Goal: Task Accomplishment & Management: Complete application form

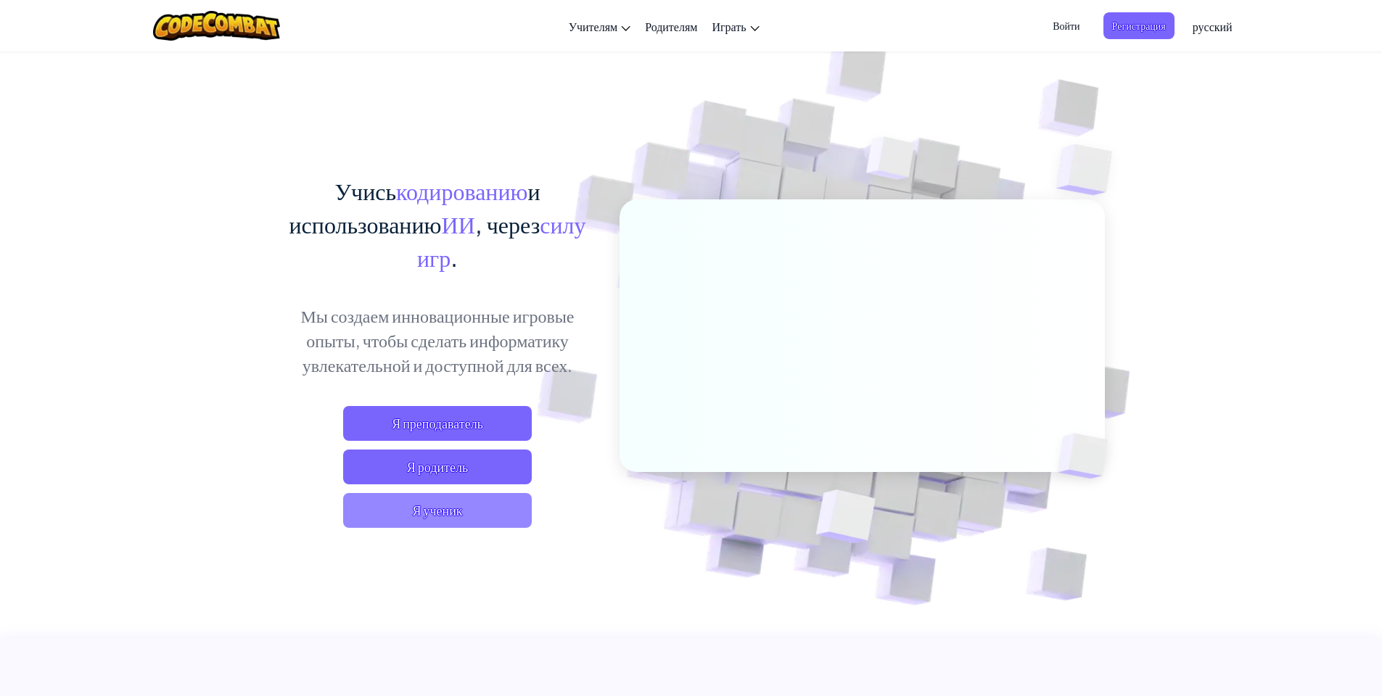
click at [420, 506] on span "Я ученик" at bounding box center [437, 510] width 189 height 35
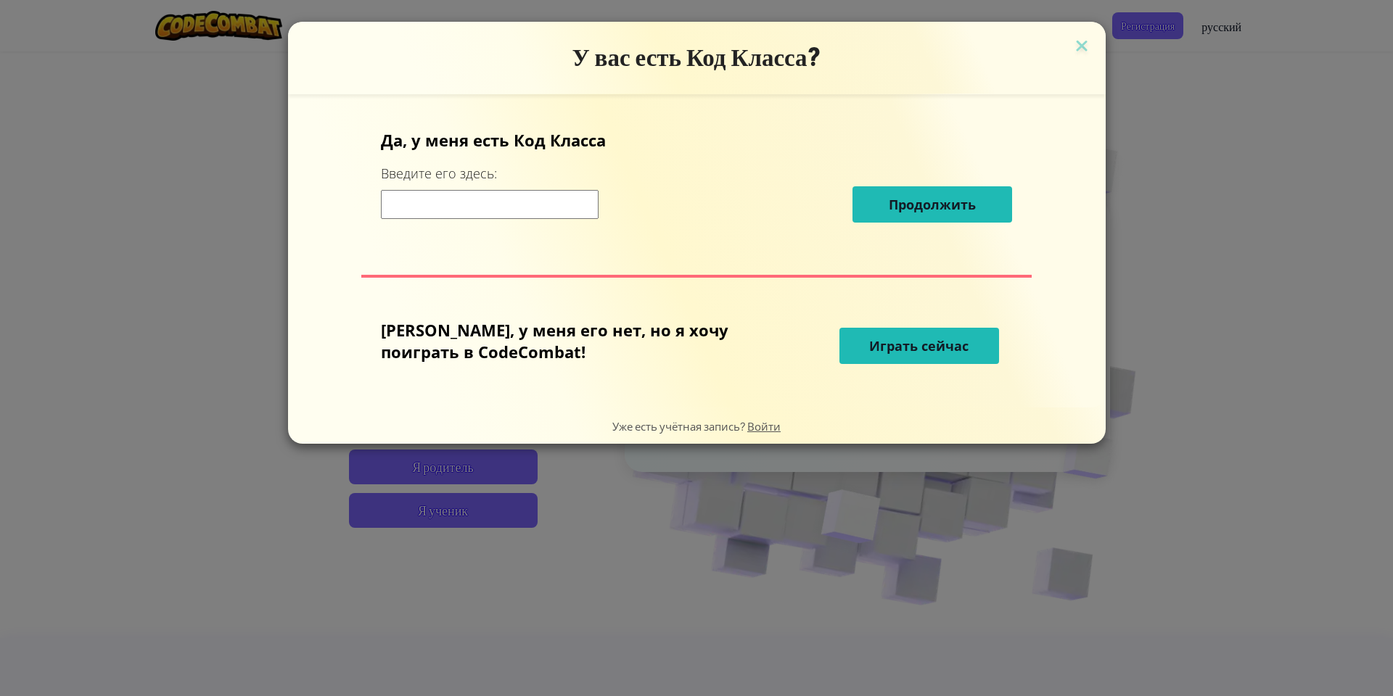
click at [590, 268] on div "Да, у меня есть Код Класса Введите его здесь: Продолжить Нет, у меня его нет, н…" at bounding box center [696, 251] width 788 height 284
click at [567, 199] on input at bounding box center [490, 204] width 218 height 29
click at [1194, 228] on div "У вас есть Код Класса? Да, у меня есть Код Класса Введите его здесь: Продолжить…" at bounding box center [696, 348] width 1393 height 696
click at [1210, 268] on div "У вас есть Код Класса? Да, у меня есть Код Класса Введите его здесь: Продолжить…" at bounding box center [696, 348] width 1393 height 696
click at [1221, 291] on div "У вас есть Код Класса? Да, у меня есть Код Класса Введите его здесь: Продолжить…" at bounding box center [696, 348] width 1393 height 696
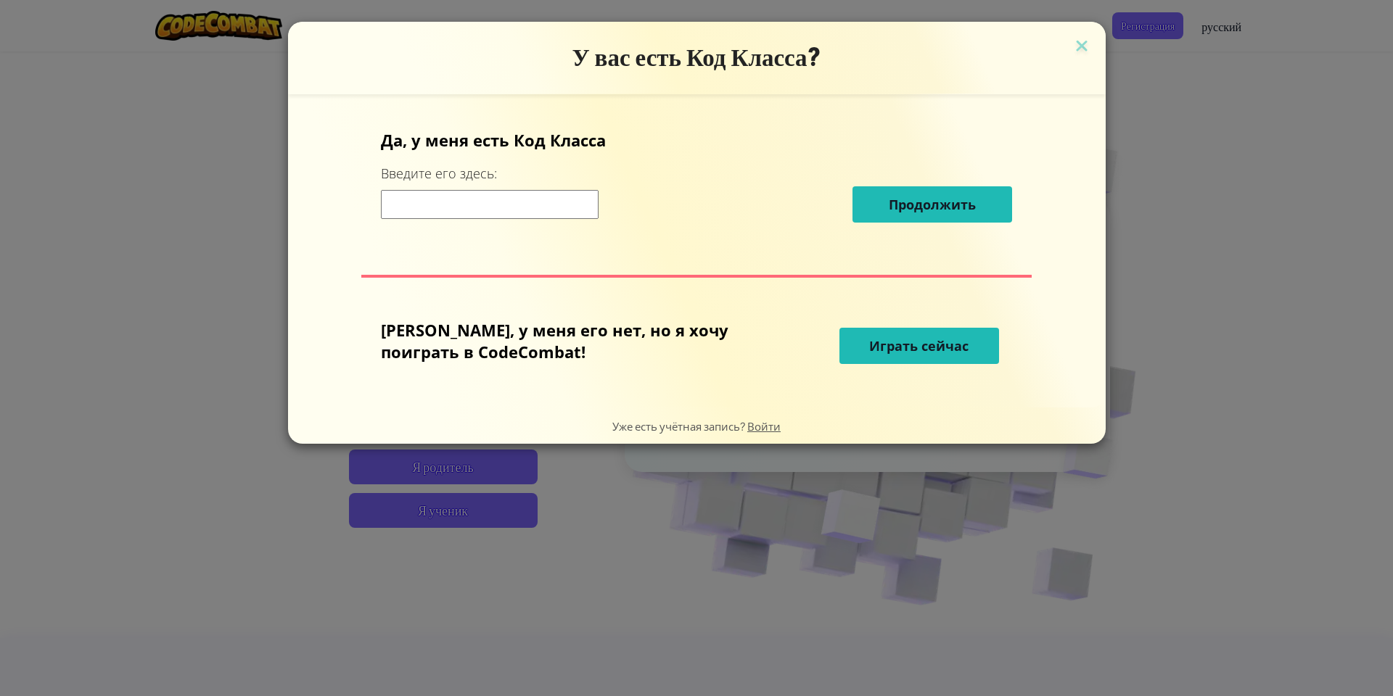
click at [1168, 257] on div "У вас есть Код Класса? Да, у меня есть Код Класса Введите его здесь: Продолжить…" at bounding box center [696, 348] width 1393 height 696
click at [598, 212] on input at bounding box center [490, 204] width 218 height 29
click at [598, 207] on input at bounding box center [490, 204] width 218 height 29
click at [1152, 307] on div "У вас есть Код Класса? Да, у меня есть Код Класса Введите его здесь: Продолжить…" at bounding box center [696, 348] width 1393 height 696
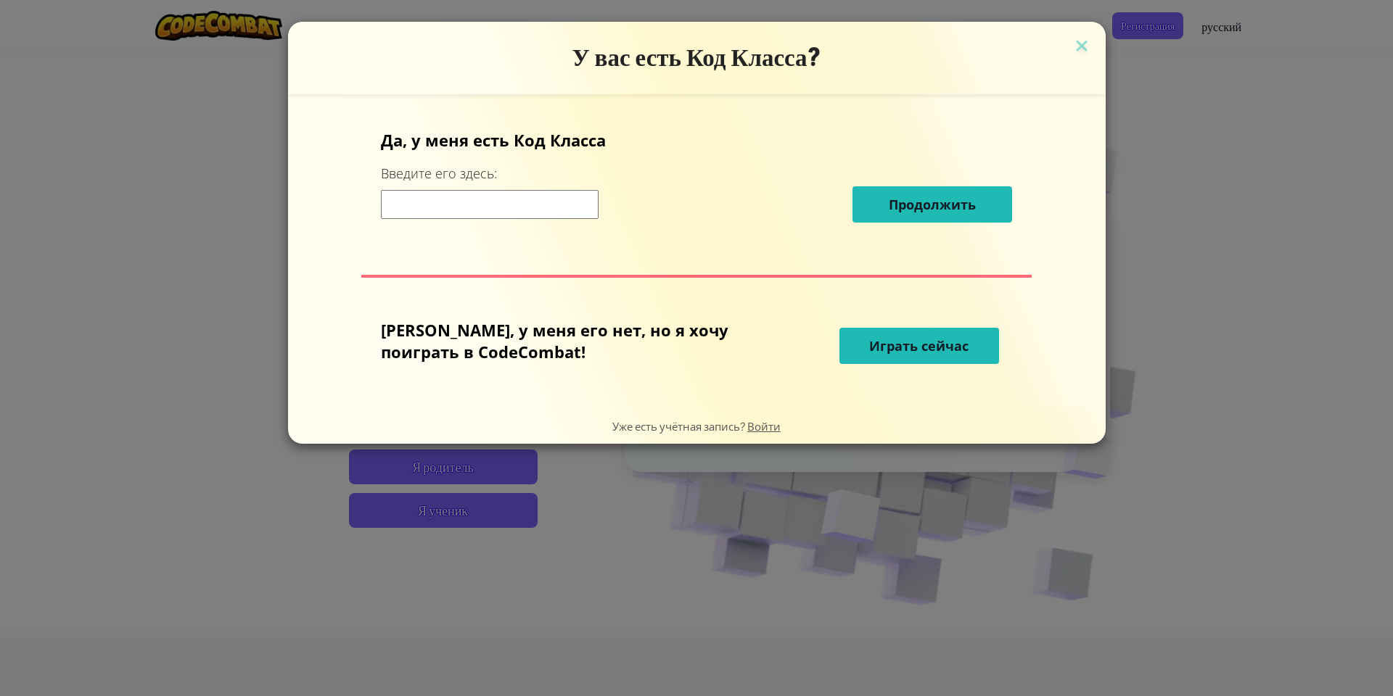
click at [1350, 231] on div "У вас есть Код Класса? Да, у меня есть Код Класса Введите его здесь: Продолжить…" at bounding box center [696, 348] width 1393 height 696
click at [1303, 300] on div "У вас есть Код Класса? Да, у меня есть Код Класса Введите его здесь: Продолжить…" at bounding box center [696, 348] width 1393 height 696
click at [1295, 311] on div "У вас есть Код Класса? Да, у меня есть Код Класса Введите его здесь: Продолжить…" at bounding box center [696, 348] width 1393 height 696
drag, startPoint x: 1269, startPoint y: 291, endPoint x: 1056, endPoint y: 294, distance: 212.5
click at [1253, 290] on div "У вас есть Код Класса? Да, у меня есть Код Класса Введите его здесь: Продолжить…" at bounding box center [696, 348] width 1393 height 696
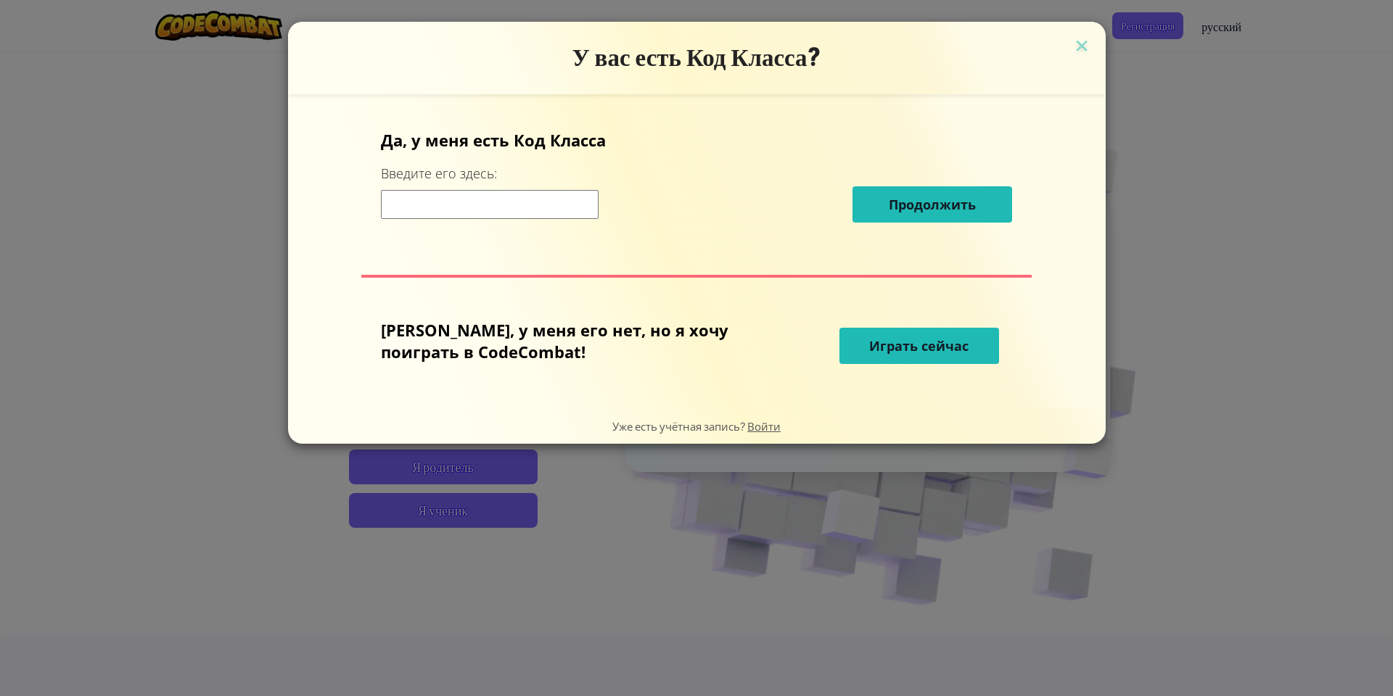
click at [1056, 294] on div "У вас есть Код Класса? Да, у меня есть Код Класса Введите его здесь: Продолжить…" at bounding box center [696, 348] width 1393 height 696
drag, startPoint x: 1111, startPoint y: 284, endPoint x: 1129, endPoint y: 145, distance: 139.7
click at [1129, 145] on div "У вас есть Код Класса? Да, у меня есть Код Класса Введите его здесь: Продолжить…" at bounding box center [696, 348] width 1393 height 696
click at [1072, 43] on img at bounding box center [1081, 47] width 19 height 22
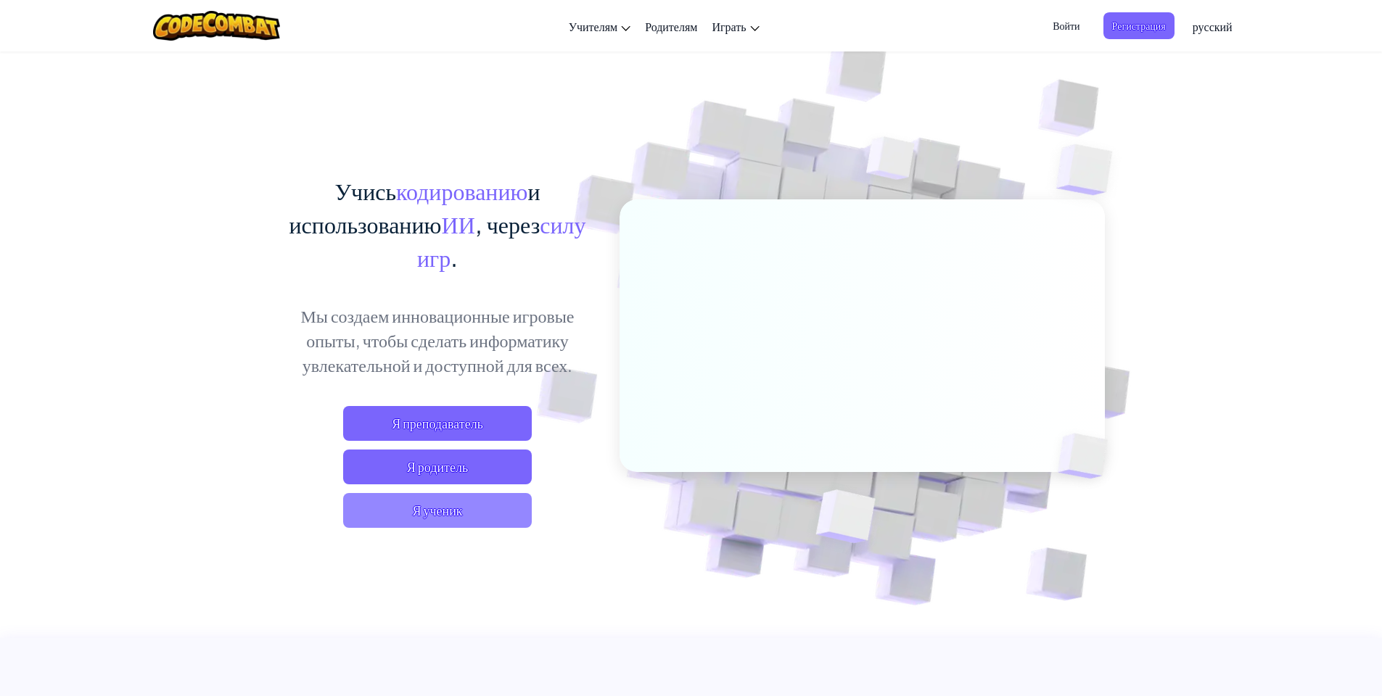
drag, startPoint x: 512, startPoint y: 500, endPoint x: 486, endPoint y: 495, distance: 26.6
click at [486, 495] on span "Я ученик" at bounding box center [437, 510] width 189 height 35
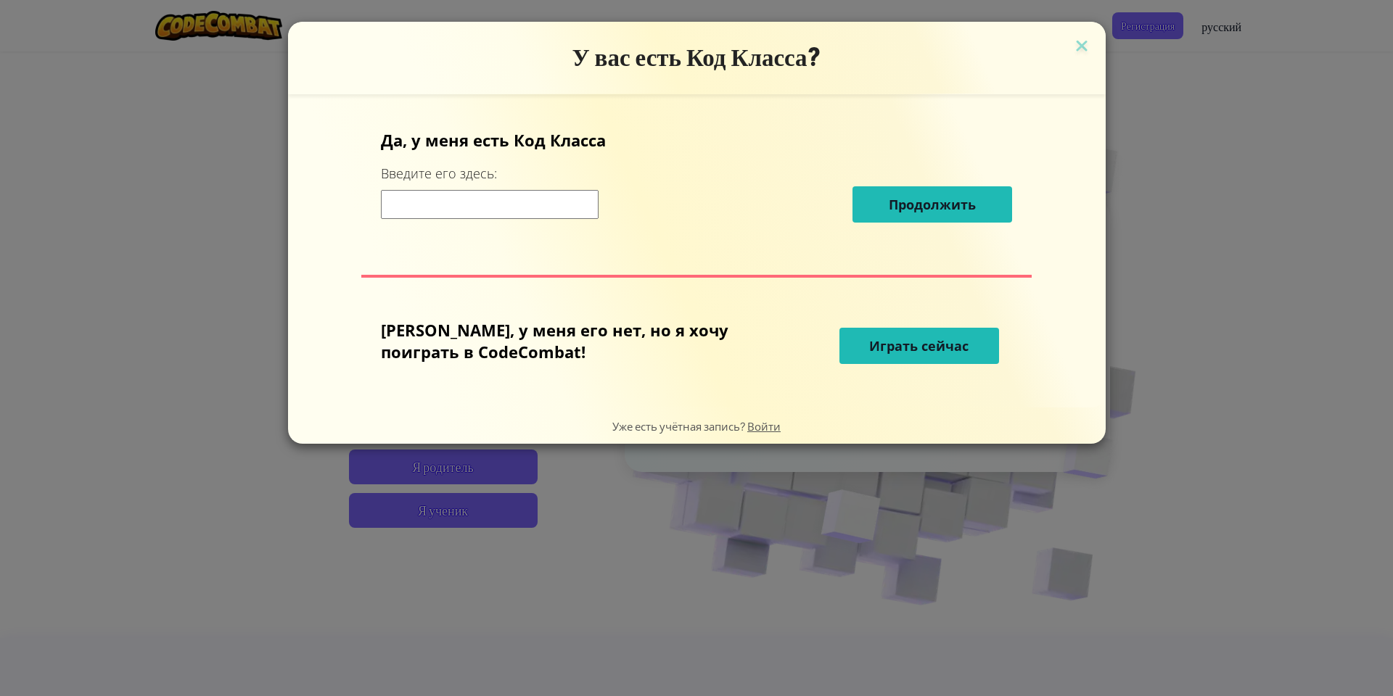
click at [541, 212] on input at bounding box center [490, 204] width 218 height 29
type input "I"
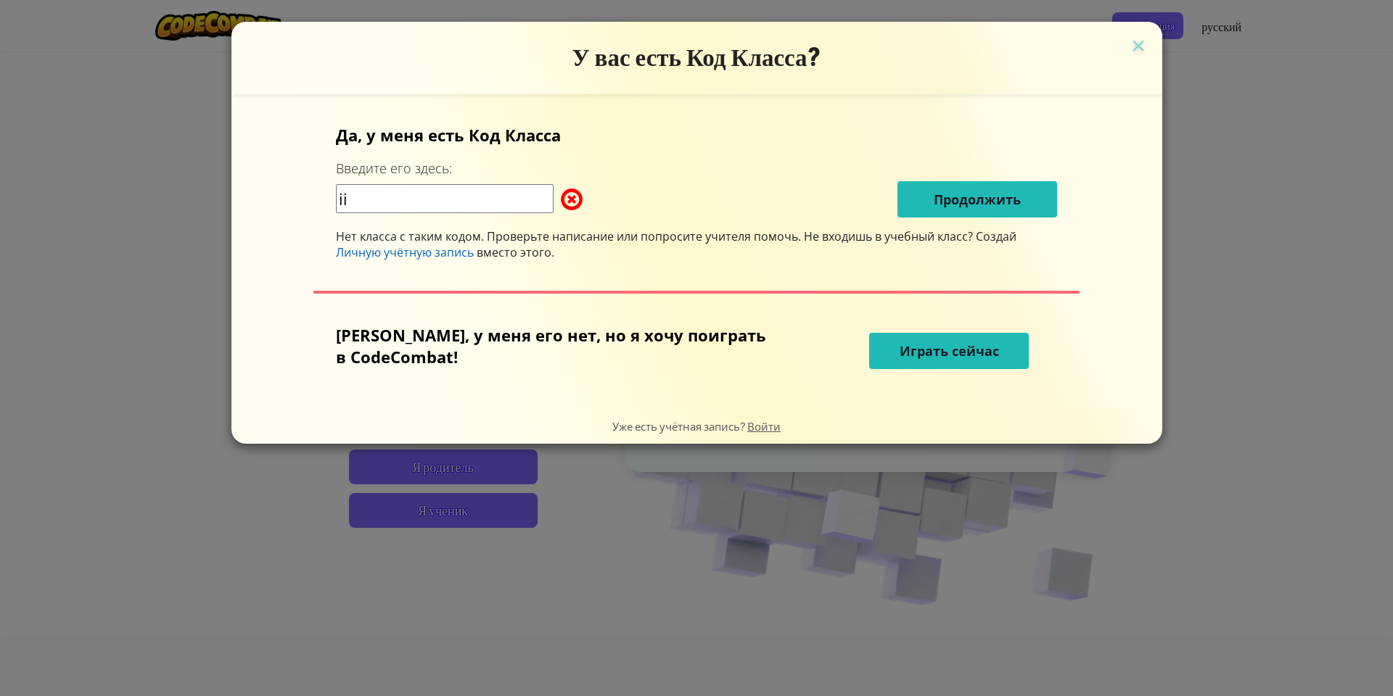
type input "i"
type input "LionDrinkMore"
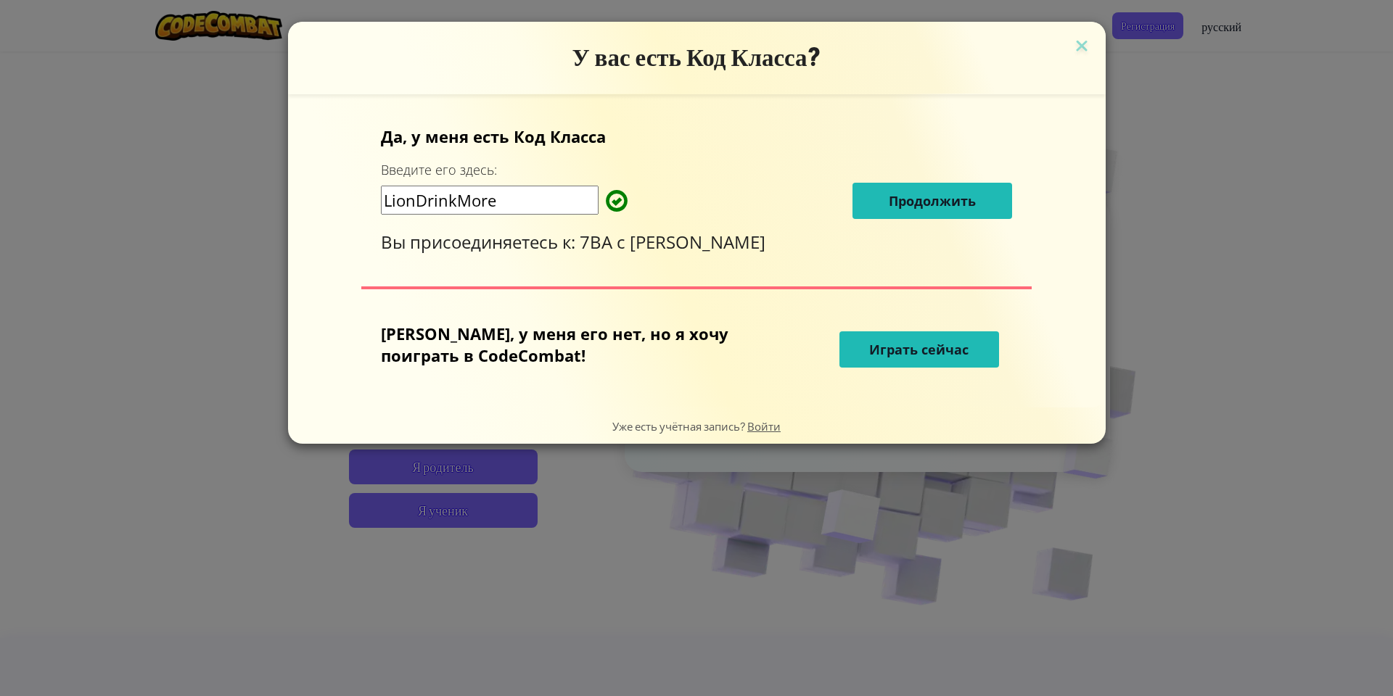
click at [846, 181] on div "Да, у меня есть Код Класса Введите его здесь: LionDrinkMore Продолжить Вы присо…" at bounding box center [696, 189] width 631 height 128
click at [888, 203] on span "Продолжить" at bounding box center [931, 200] width 87 height 17
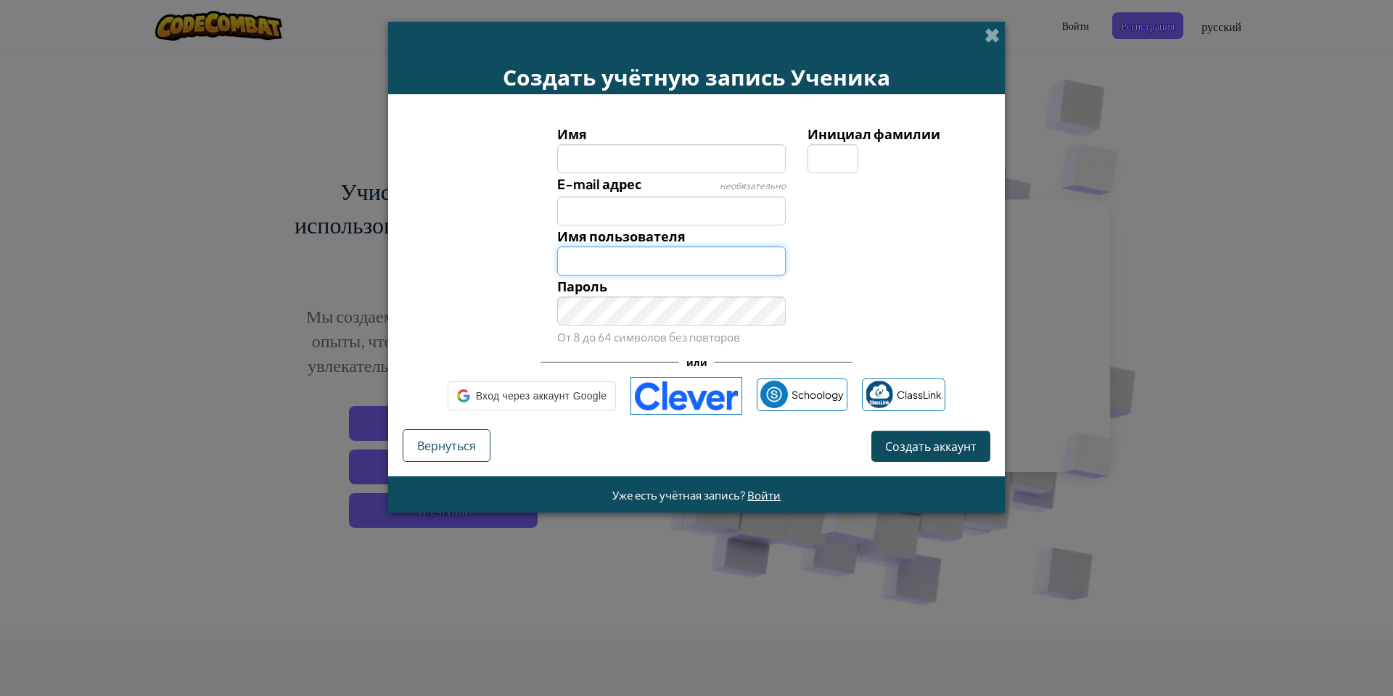
type input "gdfhfgksgfshgfgsh@gmail.com"
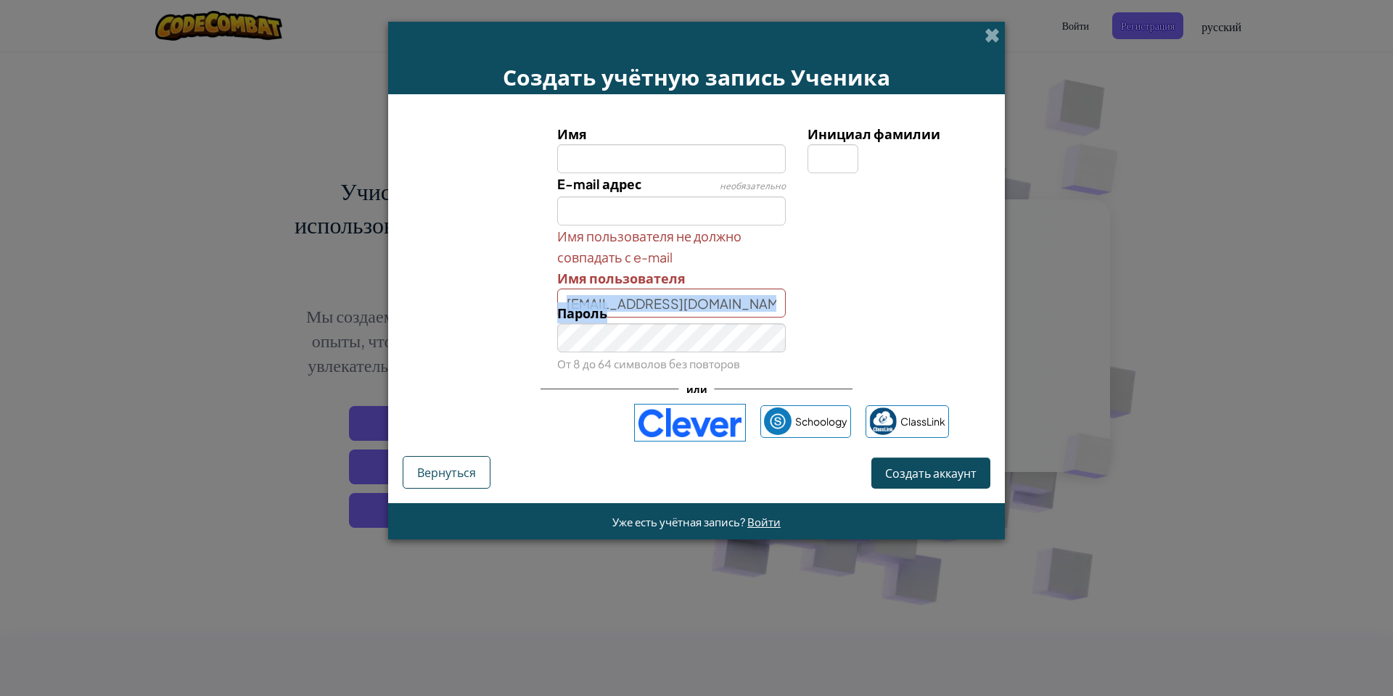
drag, startPoint x: 770, startPoint y: 302, endPoint x: 573, endPoint y: 294, distance: 197.4
click at [574, 297] on div "Имя Инициал фамилии E-mail адрес необязательно Имя пользователя не должно совпа…" at bounding box center [696, 248] width 580 height 251
click at [573, 294] on input "gdfhfgksgfshgfgsh@gmail.com" at bounding box center [671, 303] width 229 height 29
click at [776, 289] on input "gdfhfgksgfshgfgsh@gmail.com" at bounding box center [671, 303] width 229 height 29
click at [873, 231] on div at bounding box center [896, 236] width 201 height 21
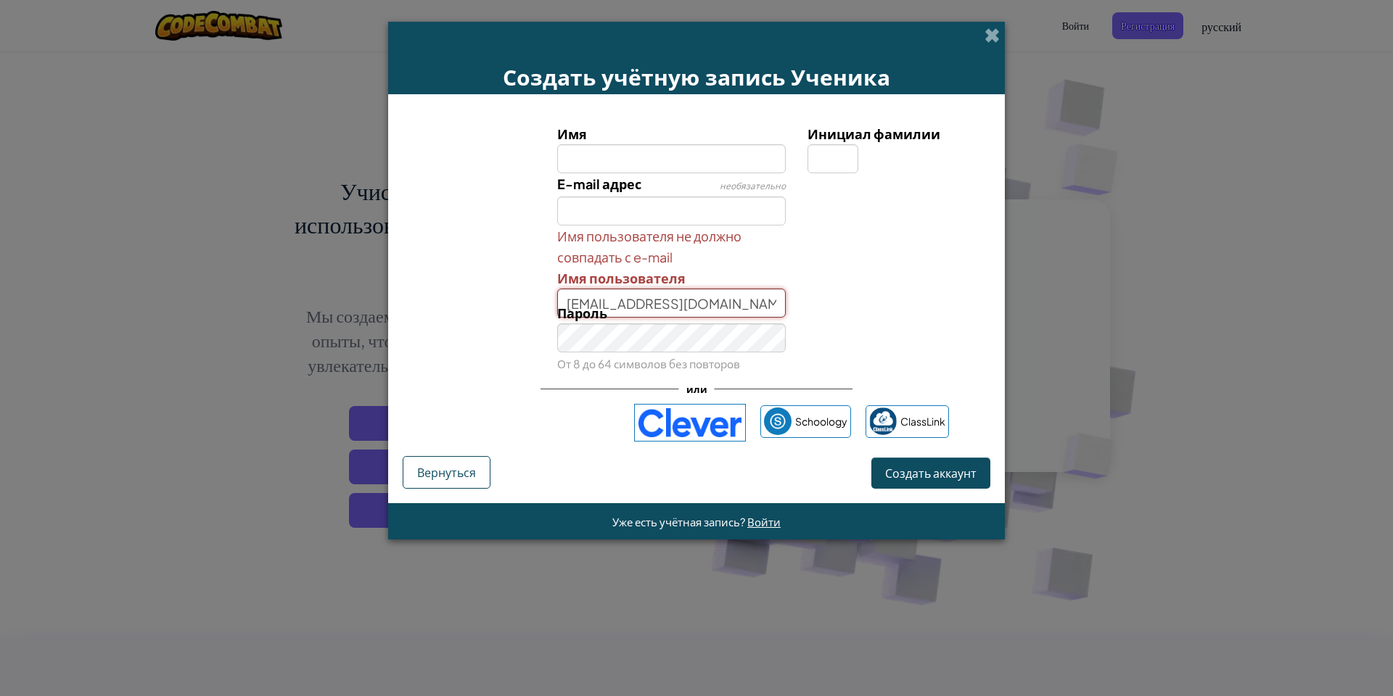
drag, startPoint x: 773, startPoint y: 299, endPoint x: 566, endPoint y: 304, distance: 206.8
click at [566, 304] on div "Имя Инициал фамилии E-mail адрес необязательно Имя пользователя не должно совпа…" at bounding box center [696, 248] width 580 height 251
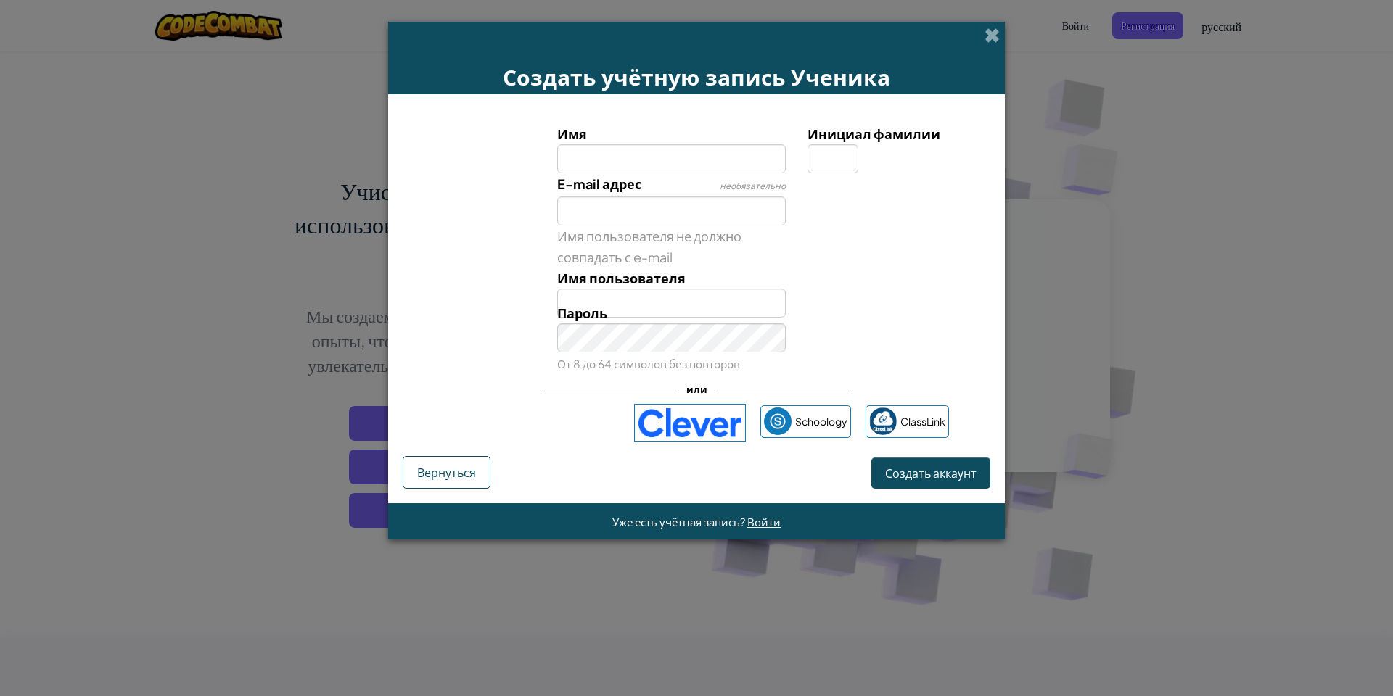
drag, startPoint x: 865, startPoint y: 342, endPoint x: 843, endPoint y: 363, distance: 29.8
click at [857, 343] on div "Пароль От 8 до 64 символов без повторов" at bounding box center [696, 338] width 602 height 72
click at [529, 329] on div "Пароль От 8 до 64 символов без повторов" at bounding box center [696, 338] width 602 height 72
click at [899, 184] on div at bounding box center [896, 183] width 201 height 21
click at [706, 160] on input "Имя" at bounding box center [671, 158] width 229 height 29
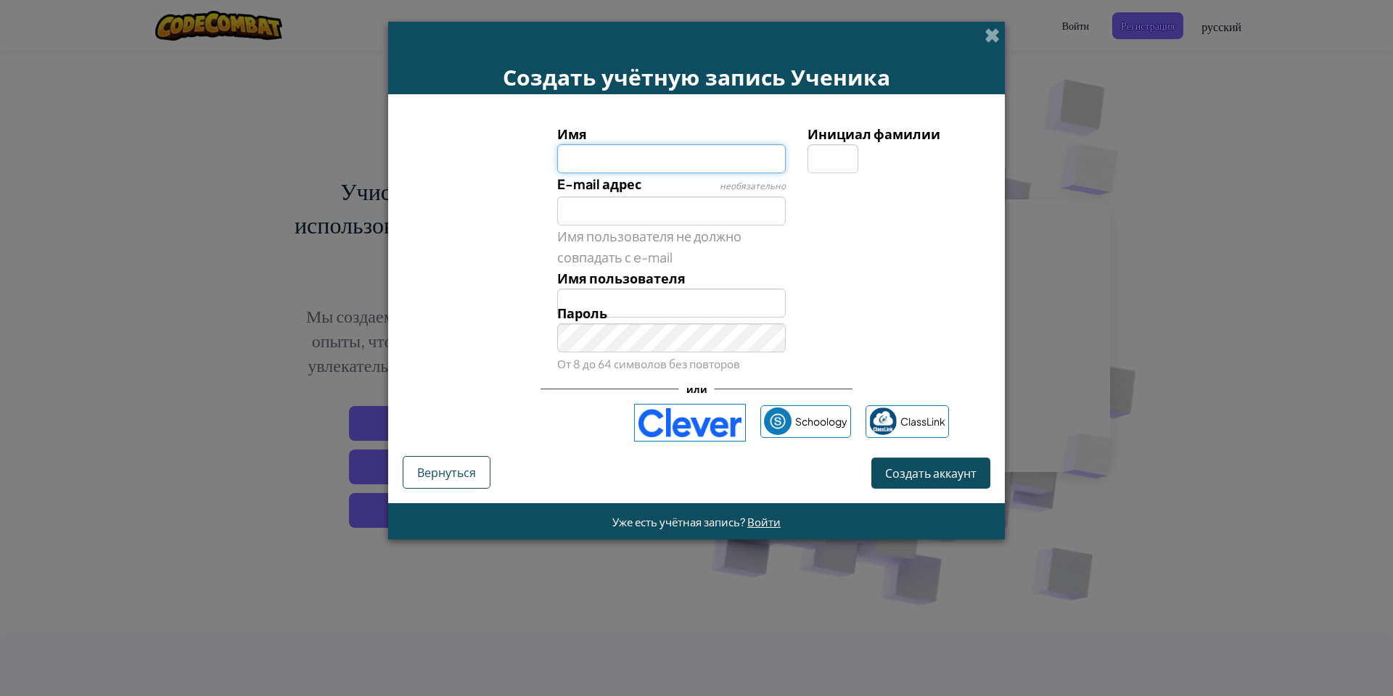
type input "r"
type input "коля"
type input "Коля"
click at [815, 154] on input "Инициал фамилии" at bounding box center [832, 158] width 51 height 29
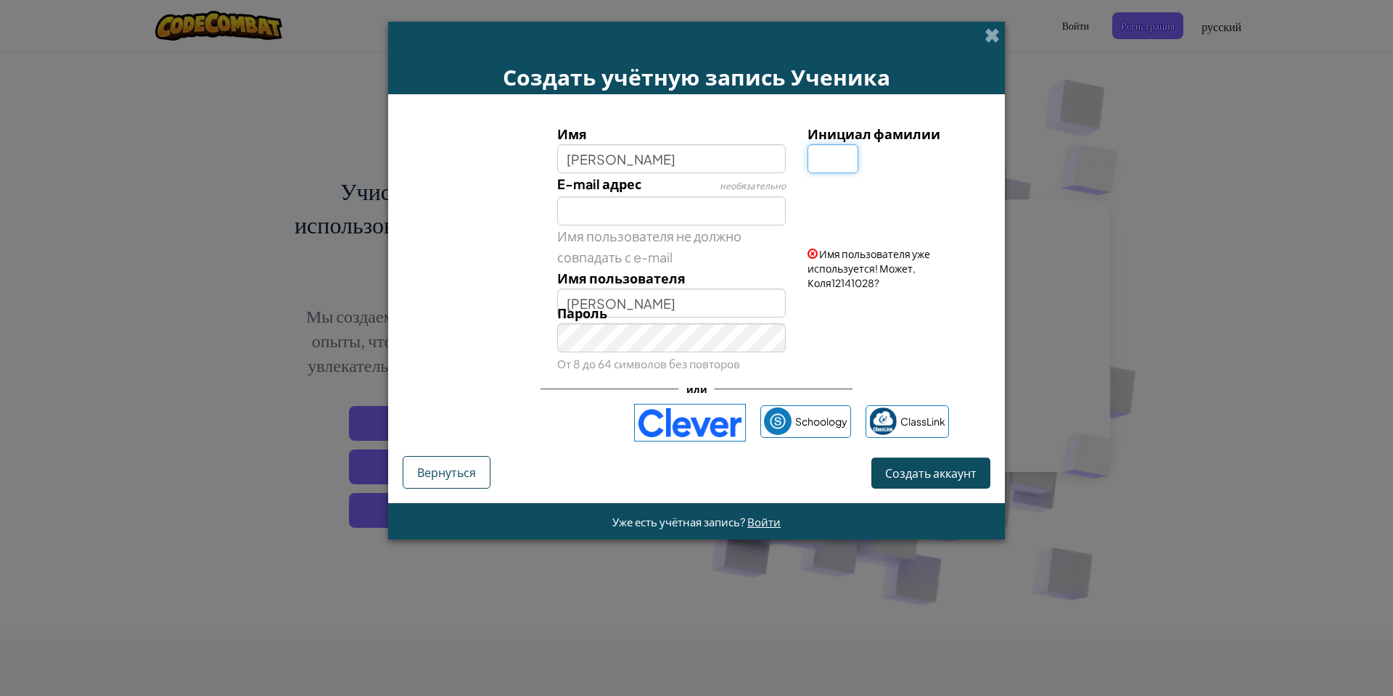
type input "С"
click at [689, 305] on div "Пароль От 8 до 64 символов без повторов" at bounding box center [671, 338] width 251 height 72
drag, startPoint x: 645, startPoint y: 310, endPoint x: 585, endPoint y: 292, distance: 63.8
click at [564, 301] on div "Имя коля Инициал фамилии С E-mail адрес необязательно Имя пользователя не должн…" at bounding box center [696, 248] width 580 height 251
click at [625, 311] on div "Пароль От 8 до 64 символов без повторов" at bounding box center [671, 338] width 251 height 72
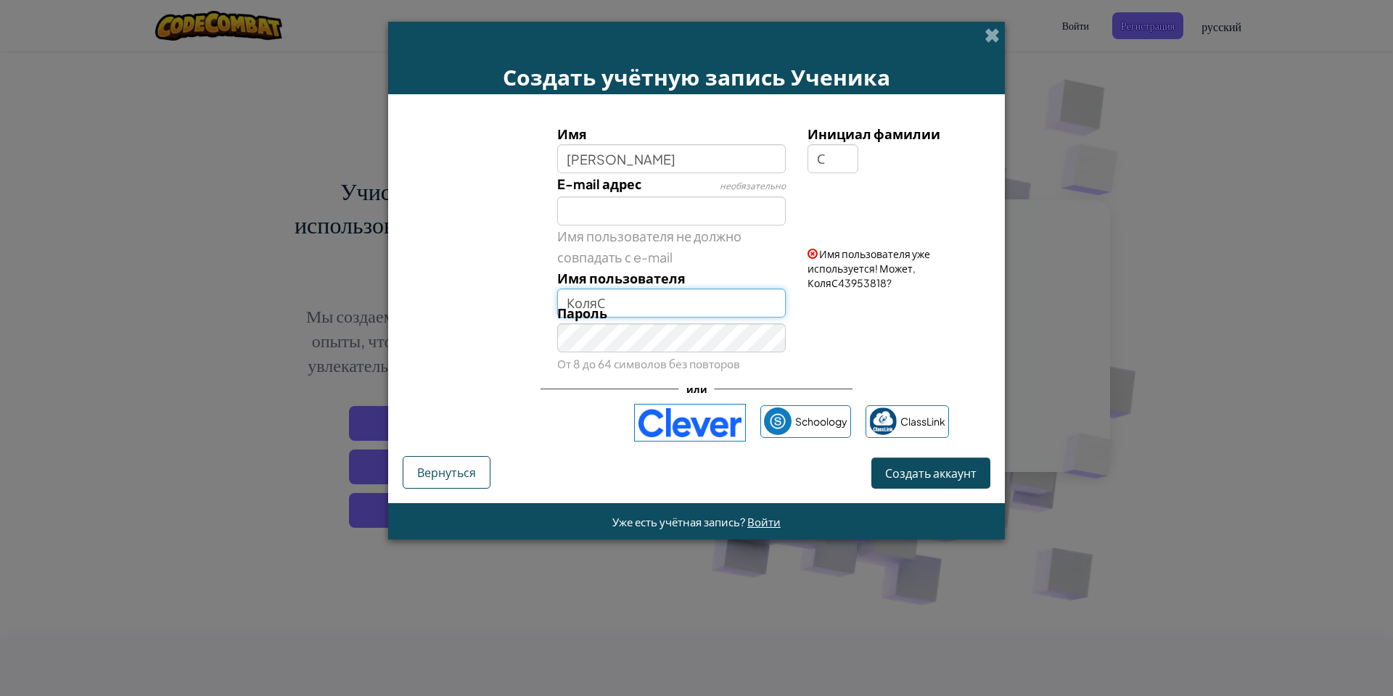
drag, startPoint x: 619, startPoint y: 292, endPoint x: 603, endPoint y: 310, distance: 23.1
click at [600, 308] on div "Имя коля Инициал фамилии С E-mail адрес необязательно Имя пользователя не должн…" at bounding box center [696, 248] width 580 height 251
type input "С"
drag, startPoint x: 638, startPoint y: 281, endPoint x: 643, endPoint y: 317, distance: 35.9
click at [638, 293] on div "Имя пользователя не должно совпадать с e-mail Имя пользователя С" at bounding box center [671, 272] width 251 height 92
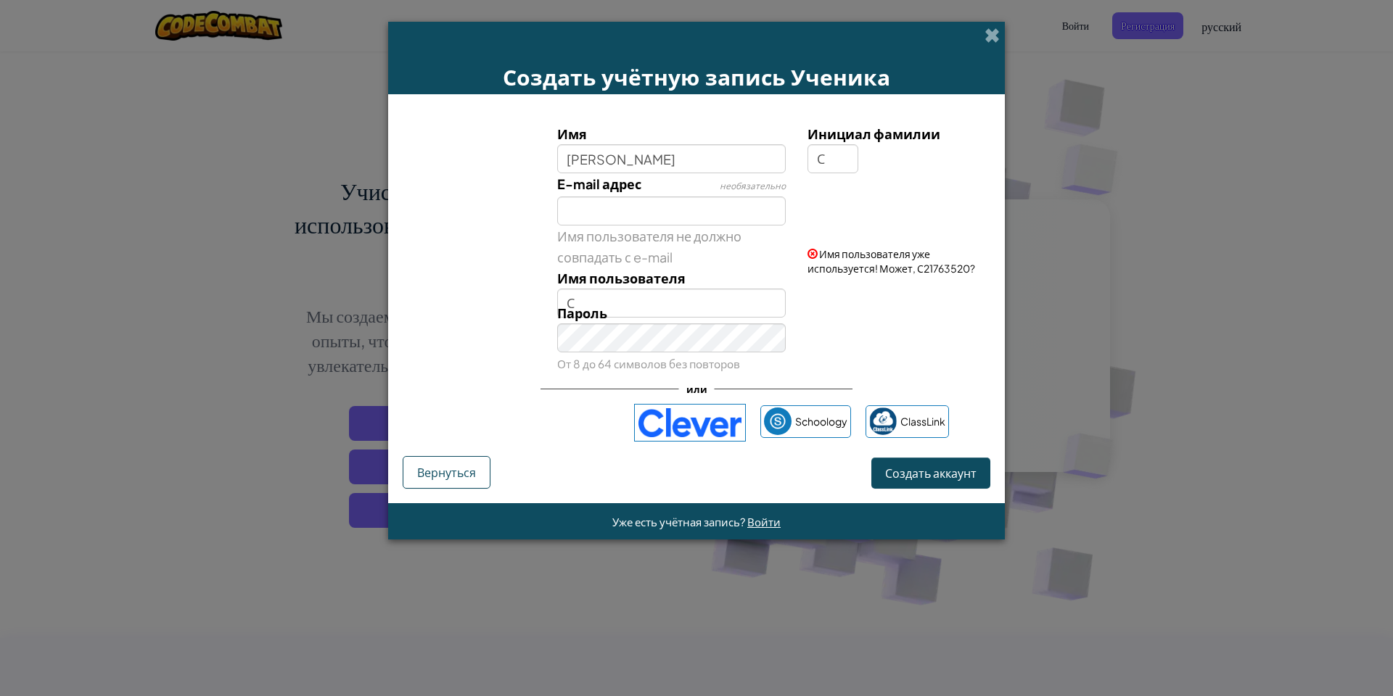
click at [664, 310] on div "Пароль От 8 до 64 символов без повторов" at bounding box center [671, 338] width 251 height 72
click at [661, 310] on div "Пароль От 8 до 64 символов без повторов" at bounding box center [671, 338] width 251 height 72
click at [597, 299] on input "С" at bounding box center [671, 303] width 229 height 29
click at [867, 312] on div "Пароль От 8 до 64 символов без повторов" at bounding box center [696, 338] width 602 height 72
click at [621, 288] on label "Имя пользователя" at bounding box center [621, 278] width 128 height 21
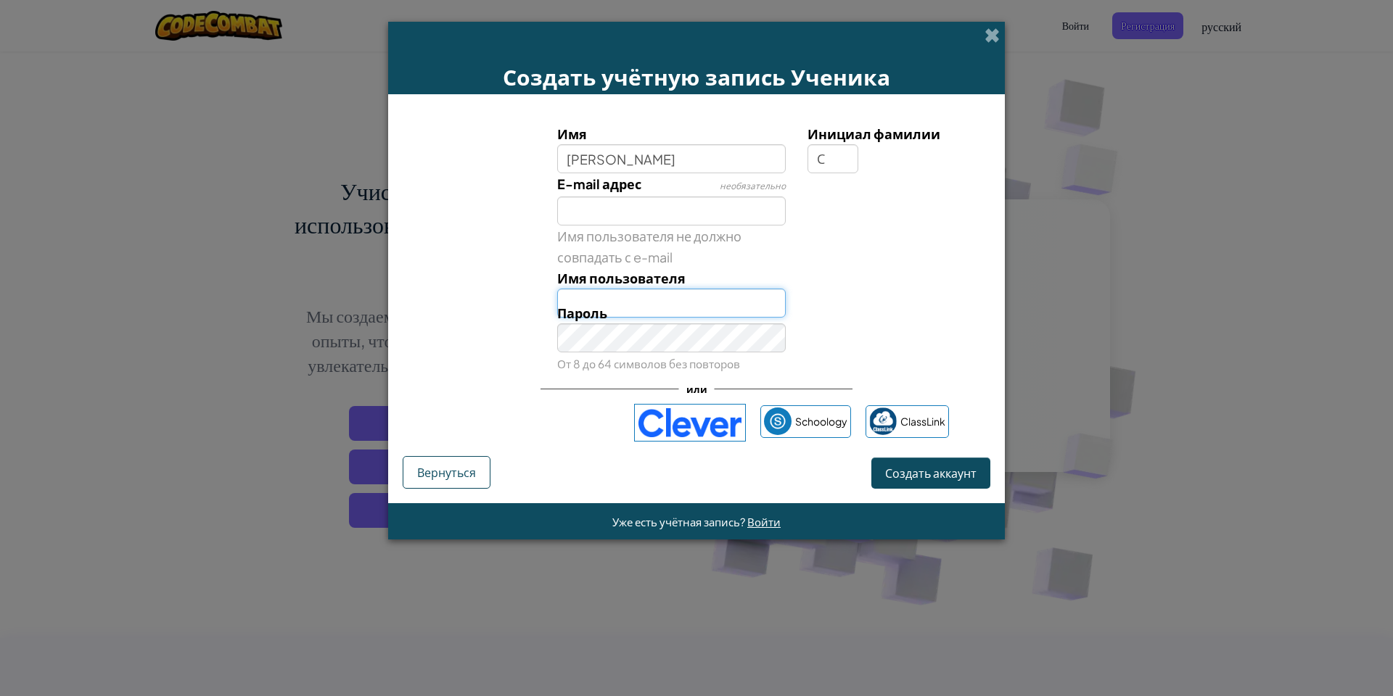
click at [621, 289] on input "Имя пользователя" at bounding box center [671, 303] width 229 height 29
click at [827, 329] on div "Пароль От 8 до 64 символов без повторов" at bounding box center [696, 338] width 602 height 72
click at [717, 300] on input "Имя пользователя" at bounding box center [671, 303] width 229 height 29
type input "s"
click at [931, 465] on button "Создать аккаунт" at bounding box center [930, 473] width 119 height 31
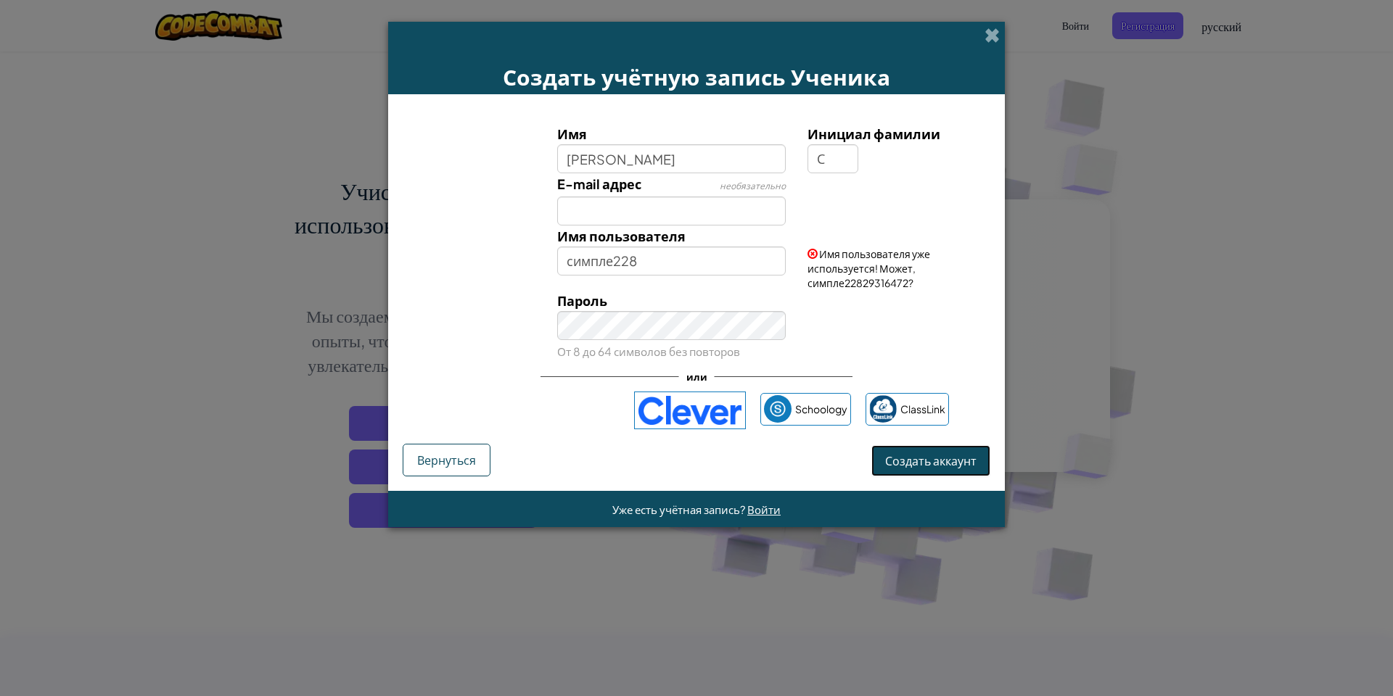
click at [922, 461] on button "Создать аккаунт" at bounding box center [930, 460] width 119 height 31
click at [733, 259] on input "симпле228" at bounding box center [671, 261] width 229 height 29
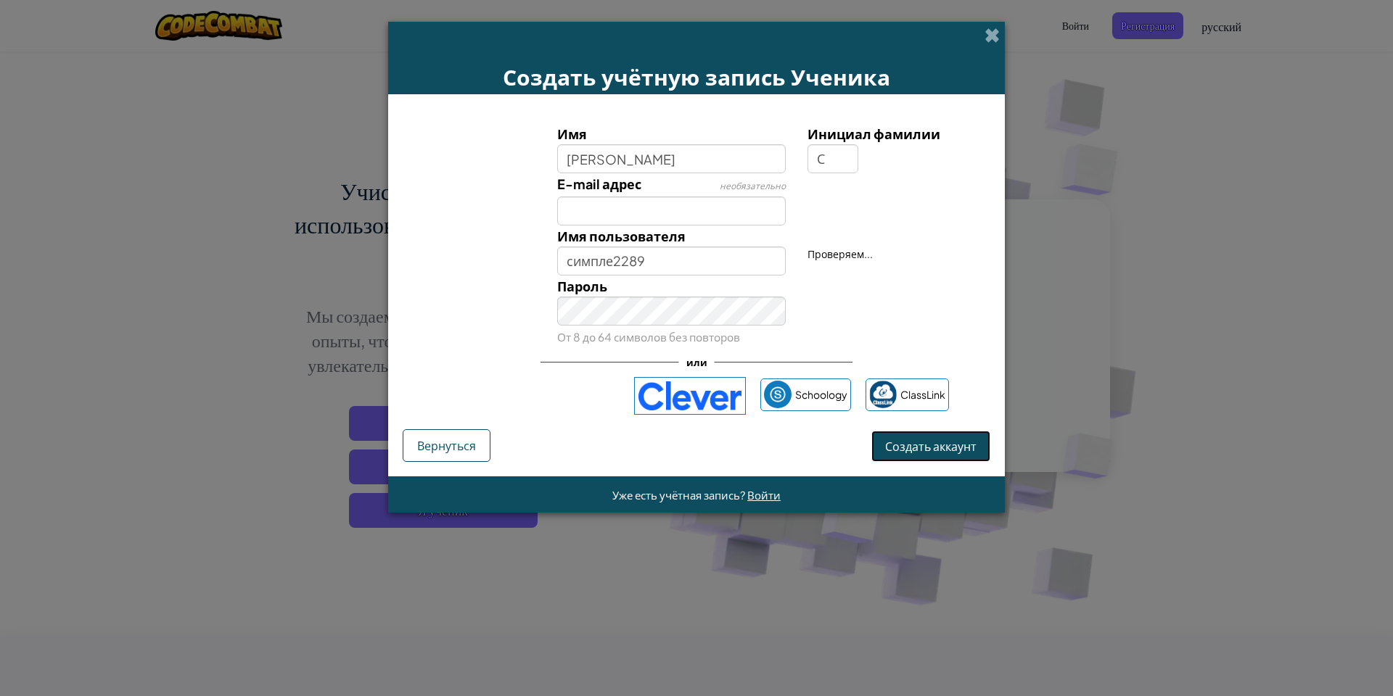
click at [986, 445] on button "Создать аккаунт" at bounding box center [930, 446] width 119 height 31
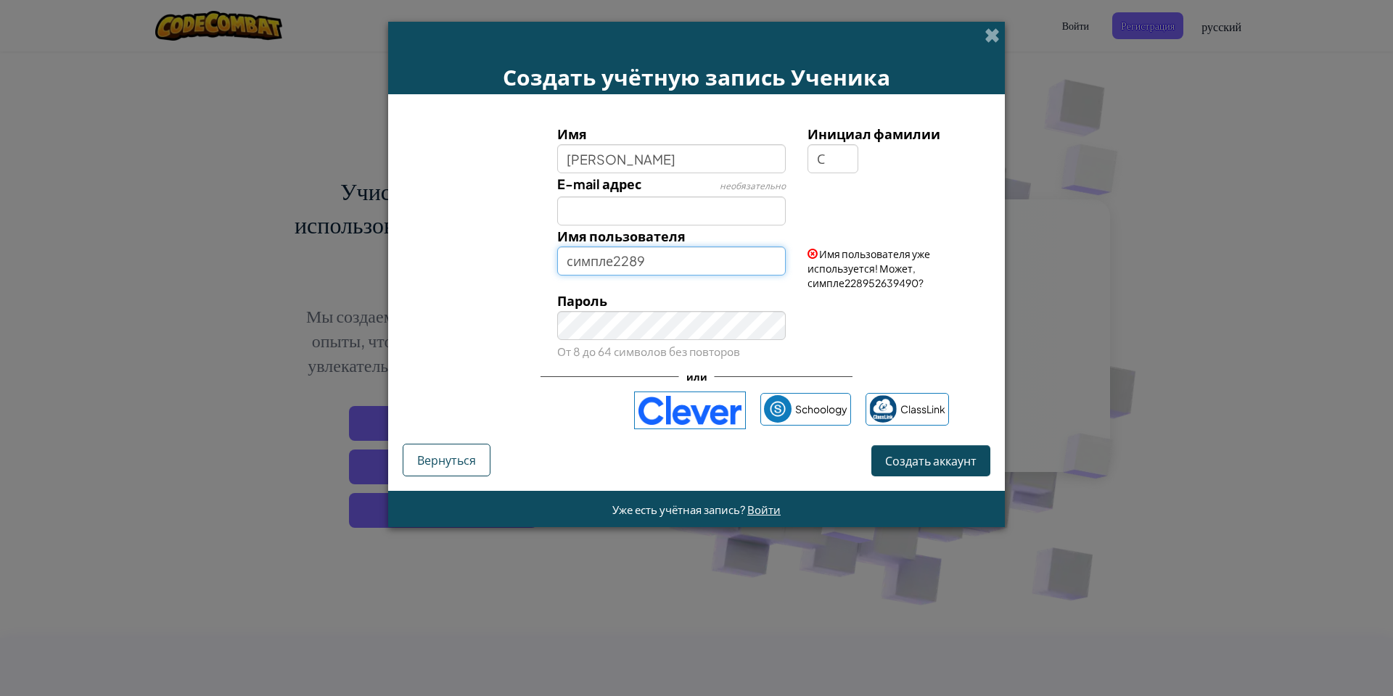
click at [693, 262] on input "симпле2289" at bounding box center [671, 261] width 229 height 29
type input "симпле2289566"
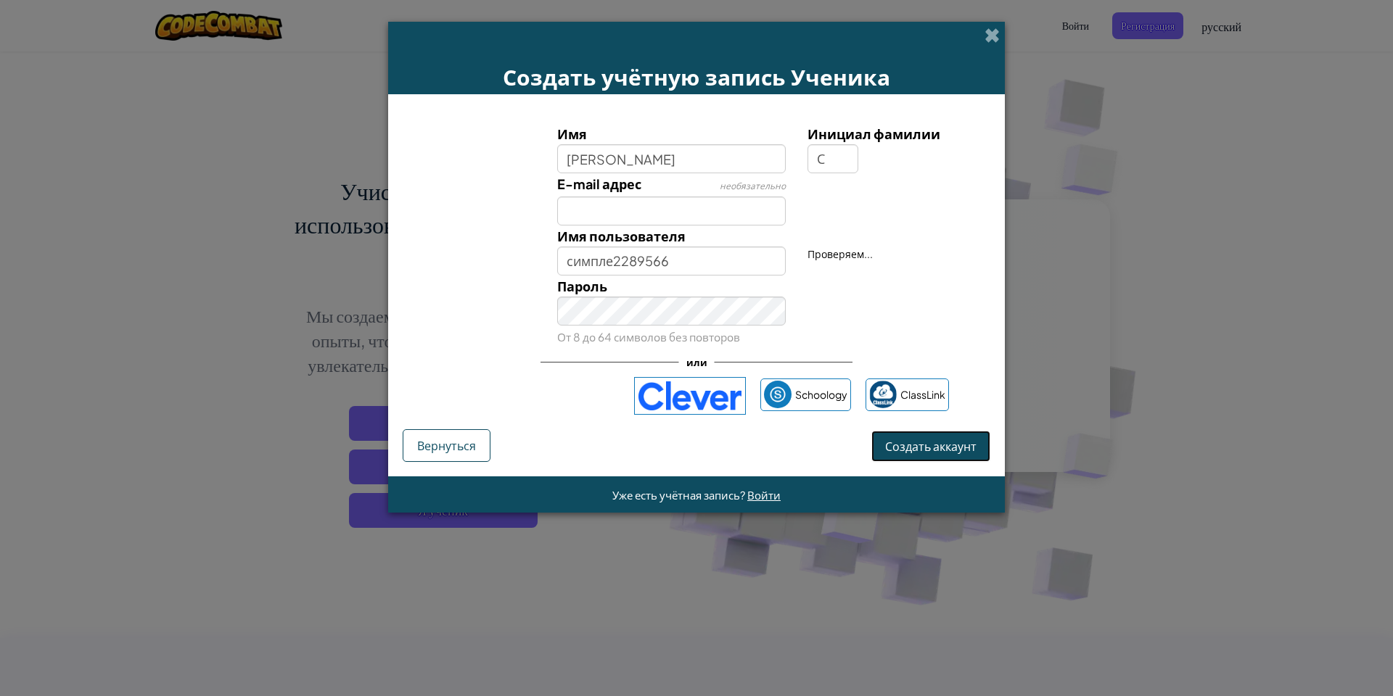
click at [967, 450] on button "Создать аккаунт" at bounding box center [930, 446] width 119 height 31
click at [961, 481] on div "Создать учётную запись Ученика Имя коля Инициал фамилии С E-mail адрес необязат…" at bounding box center [696, 267] width 616 height 491
click at [937, 426] on div "Имя коля Инициал фамилии С E-mail адрес необязательно Имя пользователя симпле22…" at bounding box center [696, 269] width 587 height 321
click at [939, 437] on button "Создать аккаунт" at bounding box center [930, 446] width 119 height 31
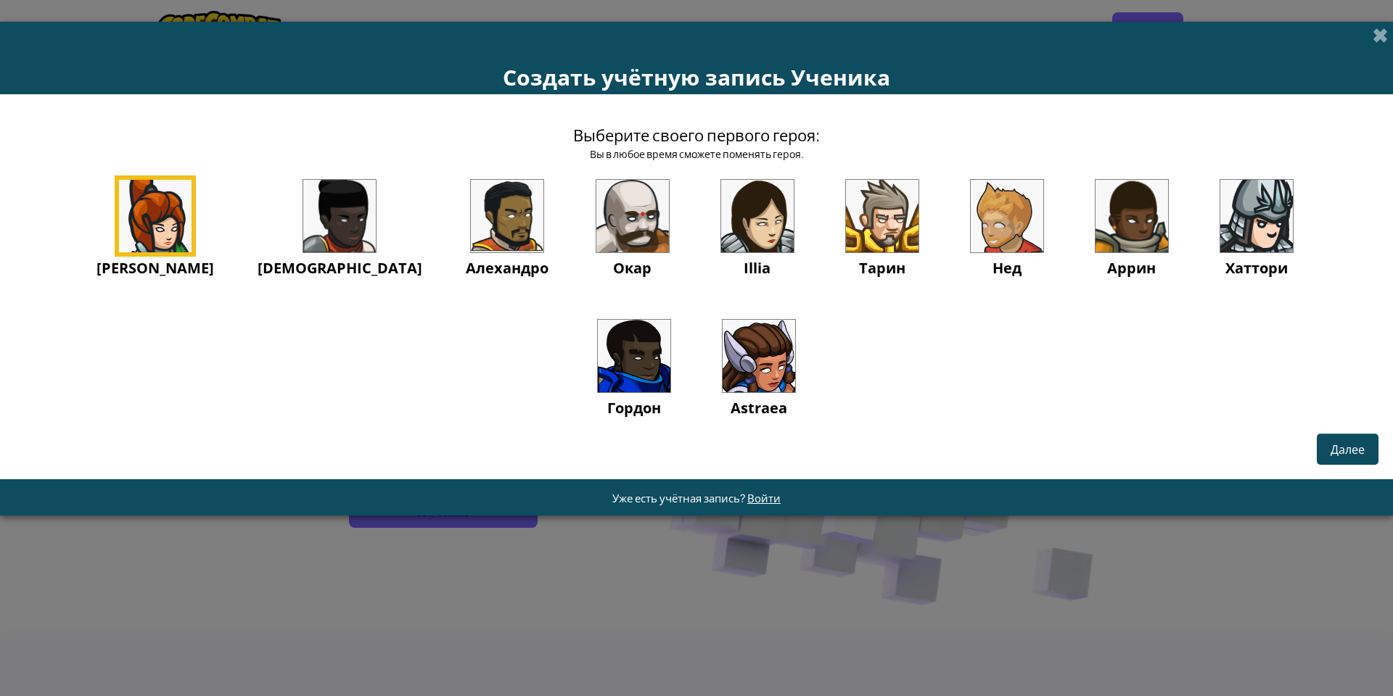
click at [970, 239] on img at bounding box center [1006, 216] width 73 height 73
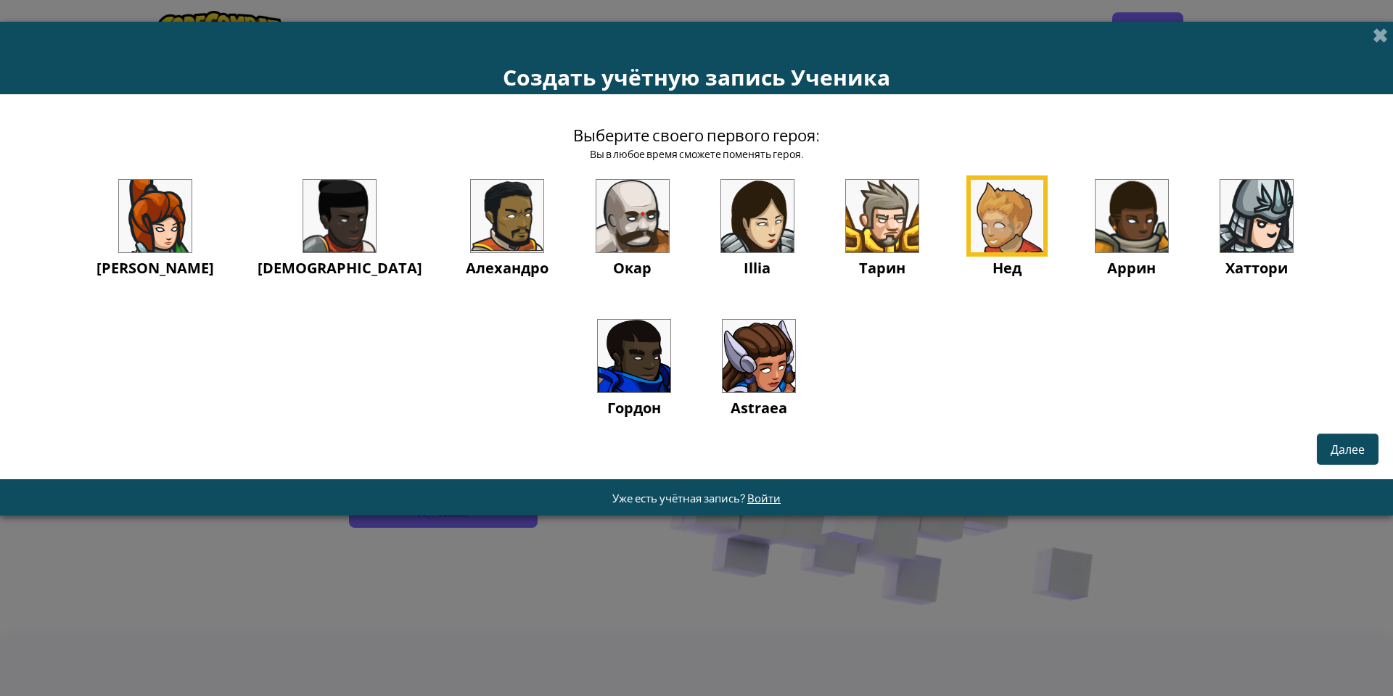
click at [925, 325] on div "Аня Ида Алехандро Окар Illia Тарин Нед Аррин Хаттори Гордон Astraea" at bounding box center [697, 316] width 1364 height 280
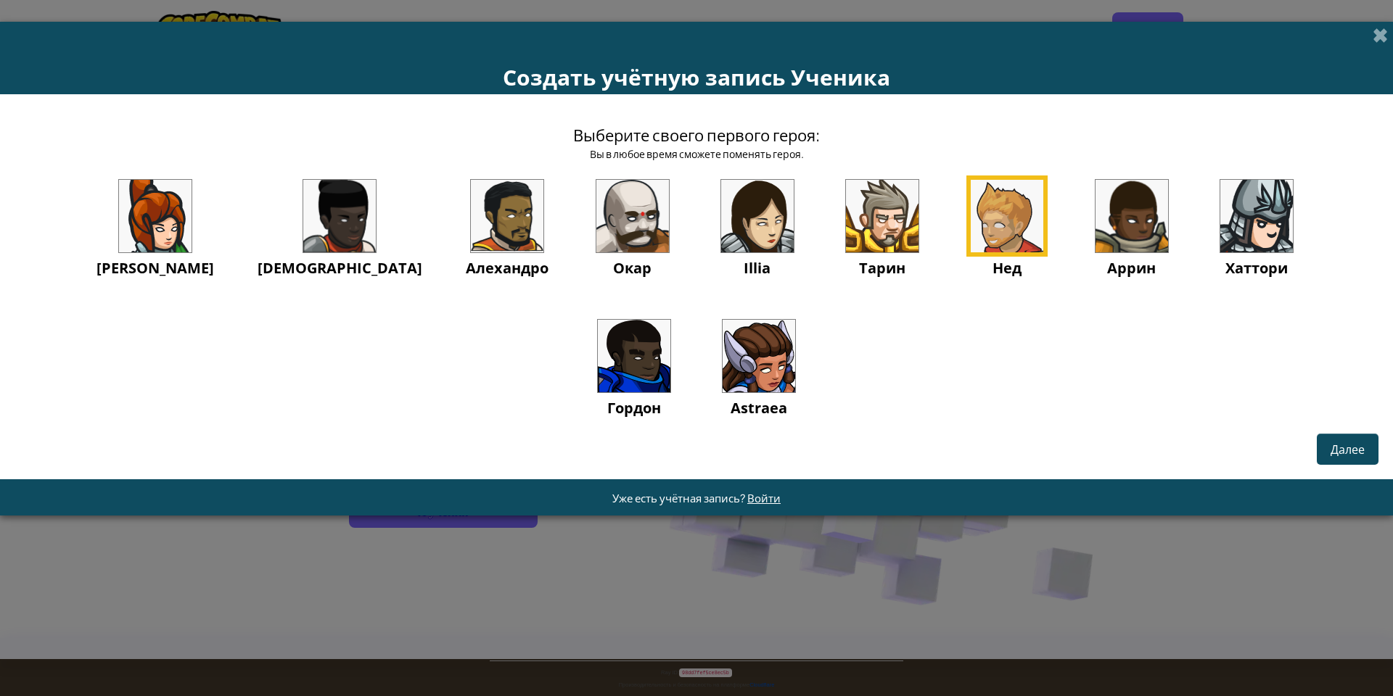
click at [471, 246] on img at bounding box center [507, 216] width 73 height 73
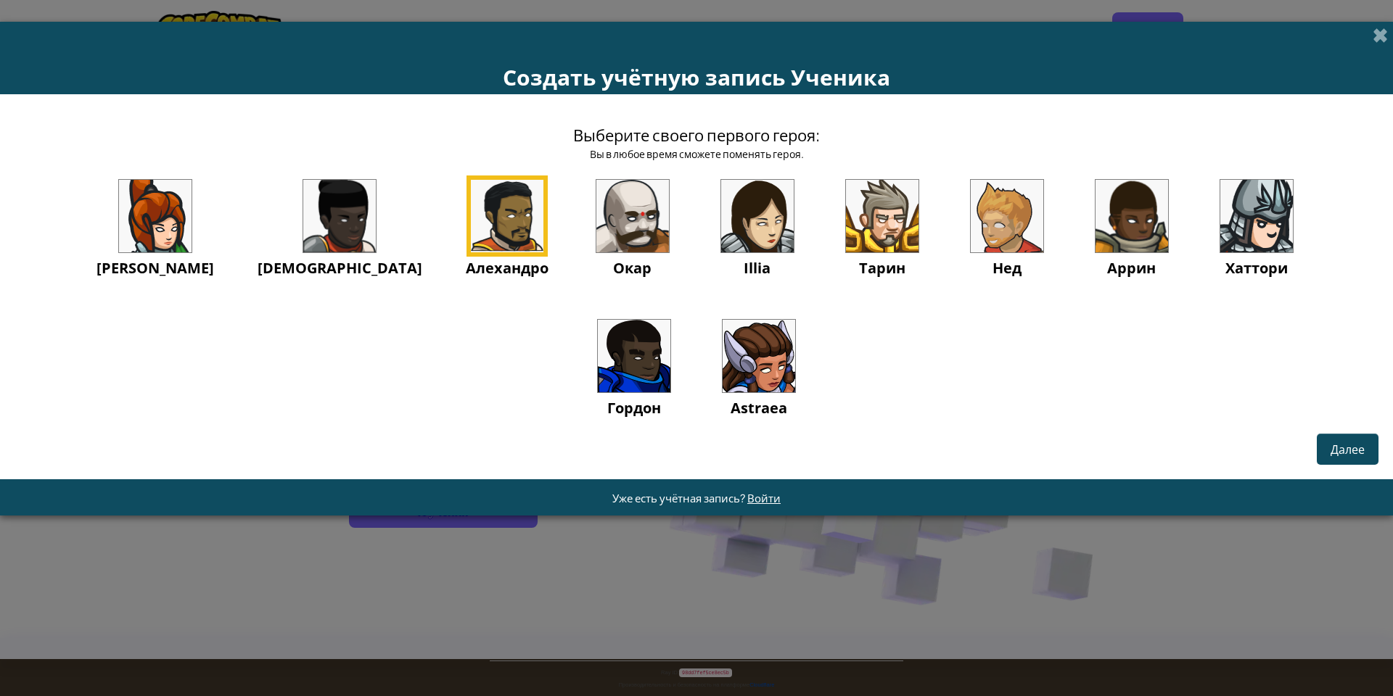
click at [471, 242] on img at bounding box center [507, 216] width 73 height 73
click at [303, 235] on img at bounding box center [339, 216] width 73 height 73
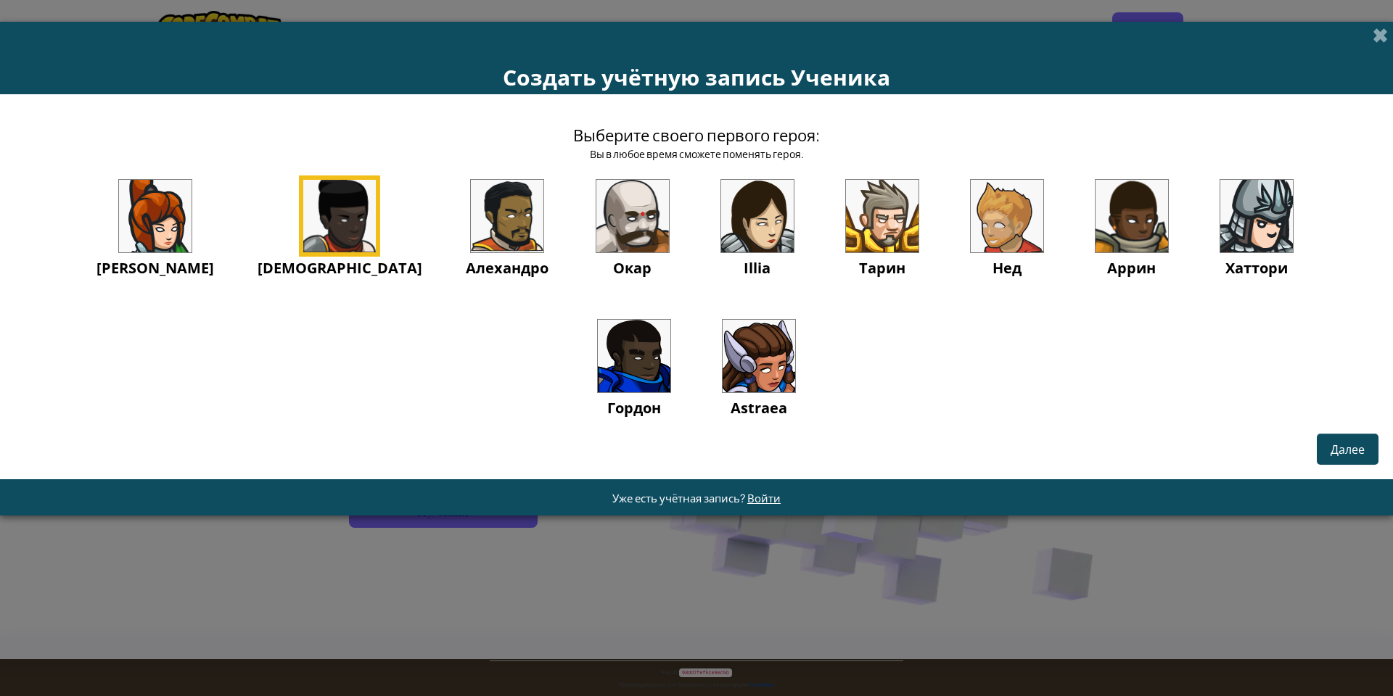
click at [471, 213] on img at bounding box center [507, 216] width 73 height 73
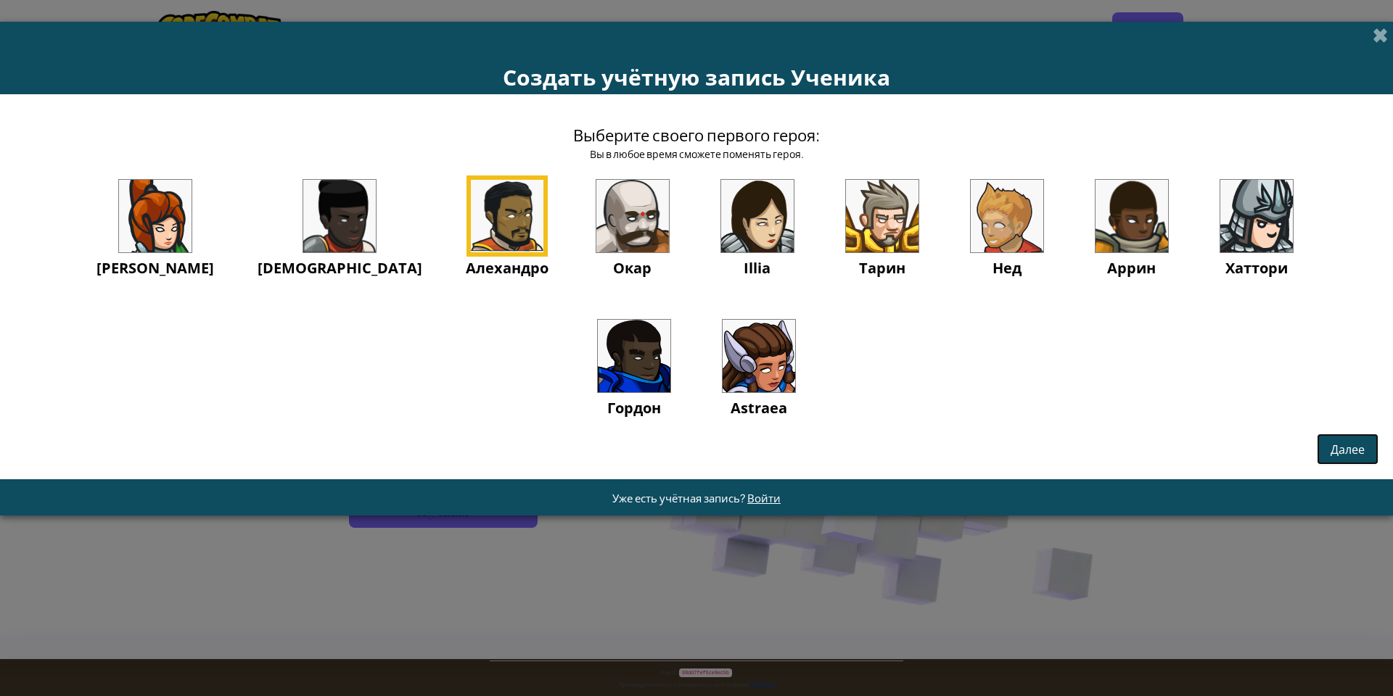
click at [1330, 443] on span "Далее" at bounding box center [1347, 449] width 34 height 15
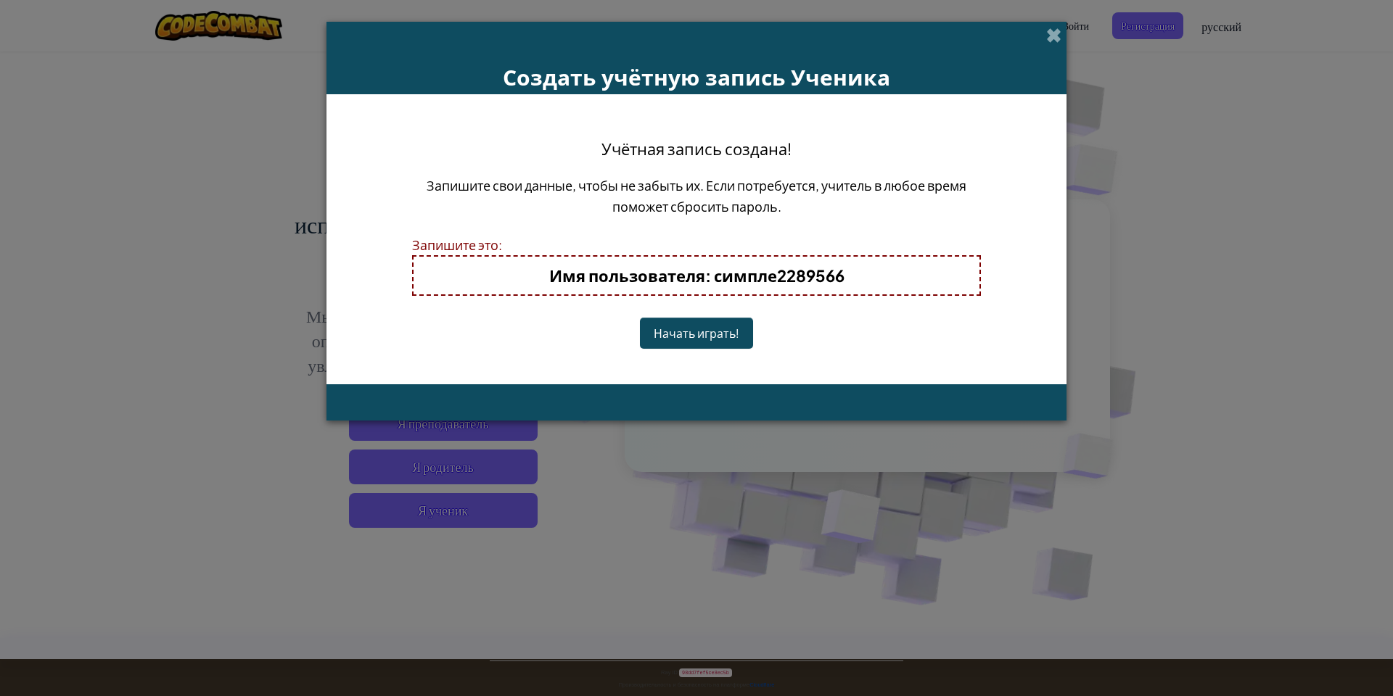
click at [693, 334] on button "Начать играть!" at bounding box center [696, 333] width 113 height 31
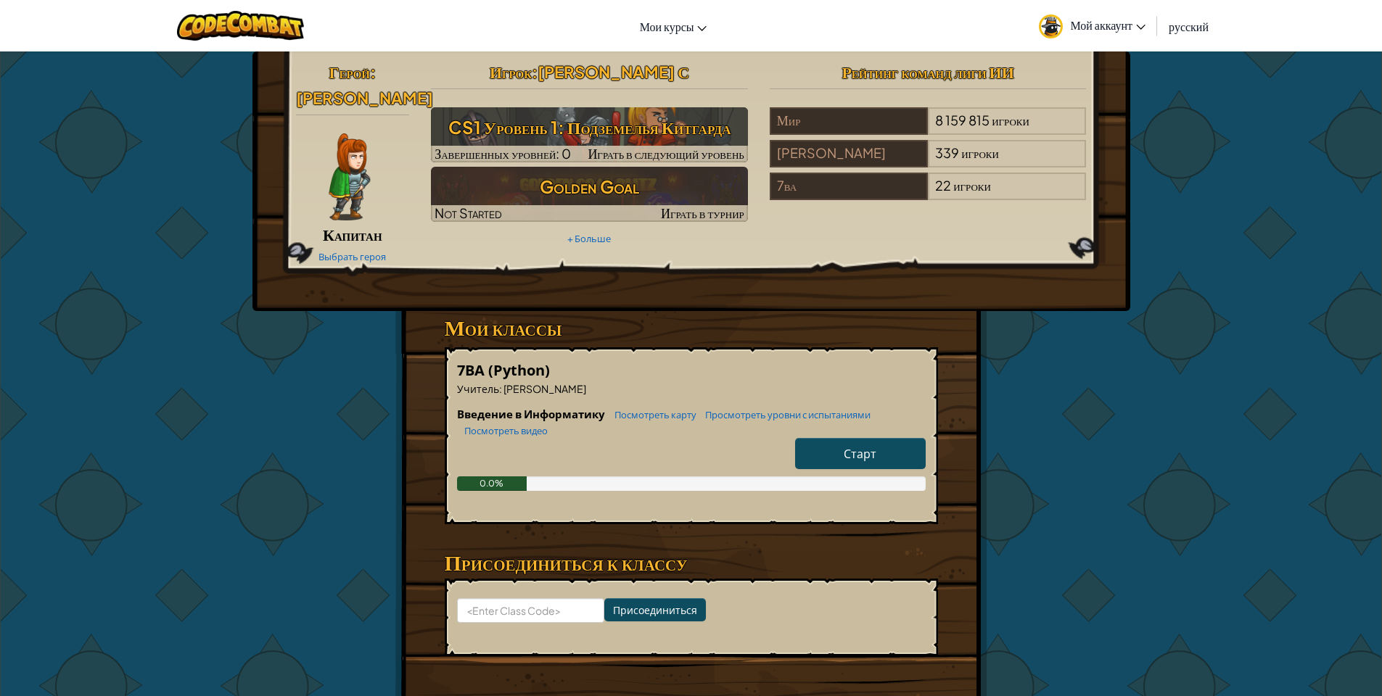
click at [878, 442] on link "Старт" at bounding box center [860, 453] width 131 height 31
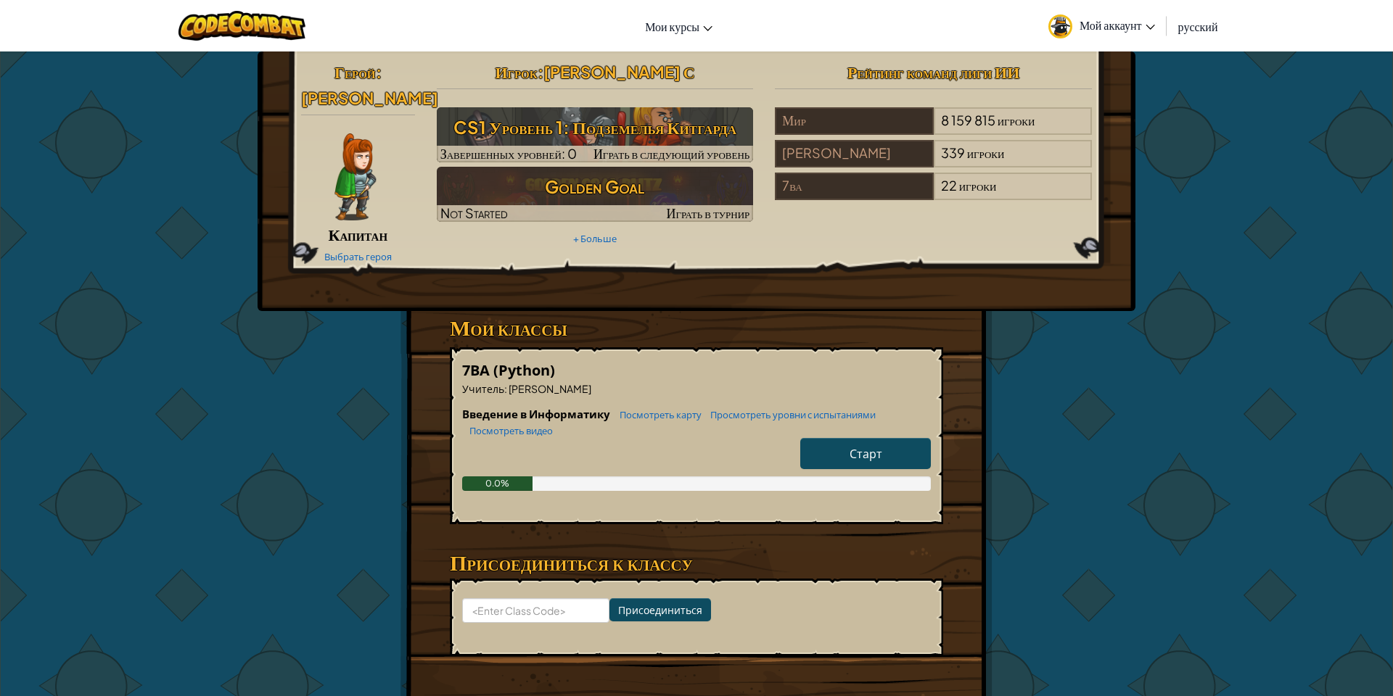
select select "ru"
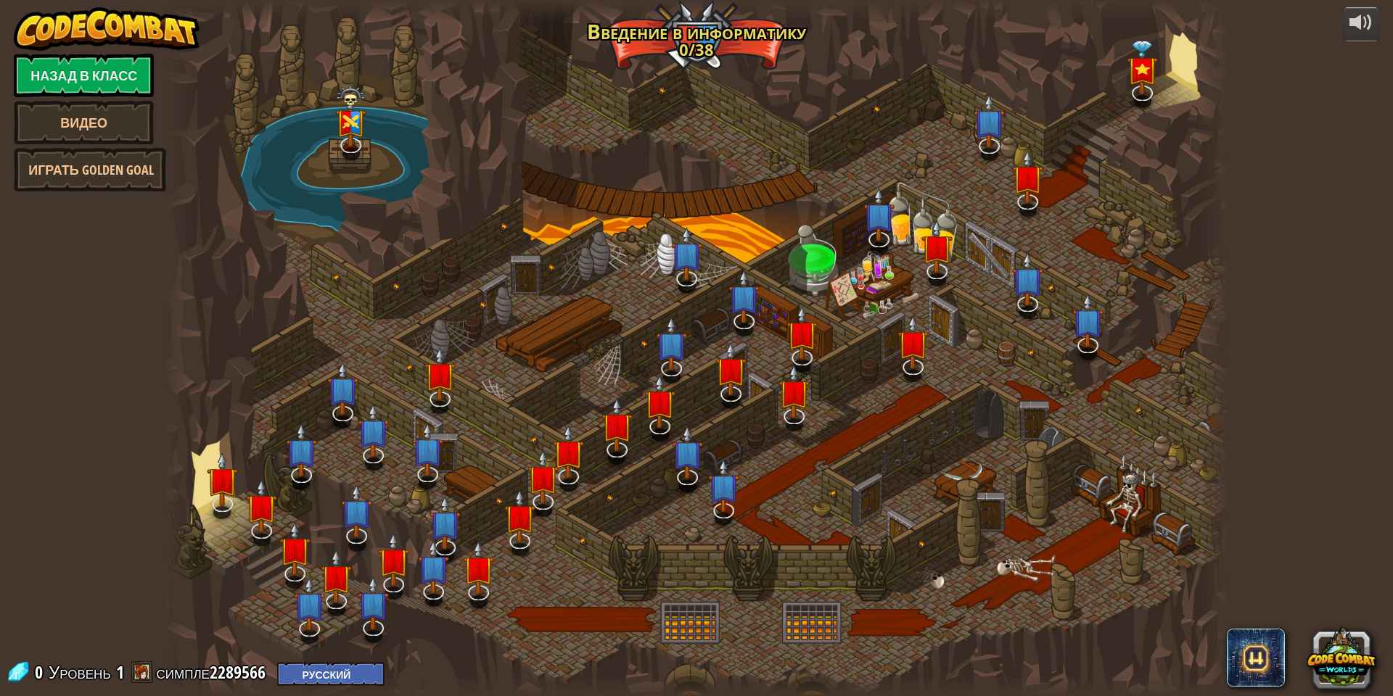
select select "ru"
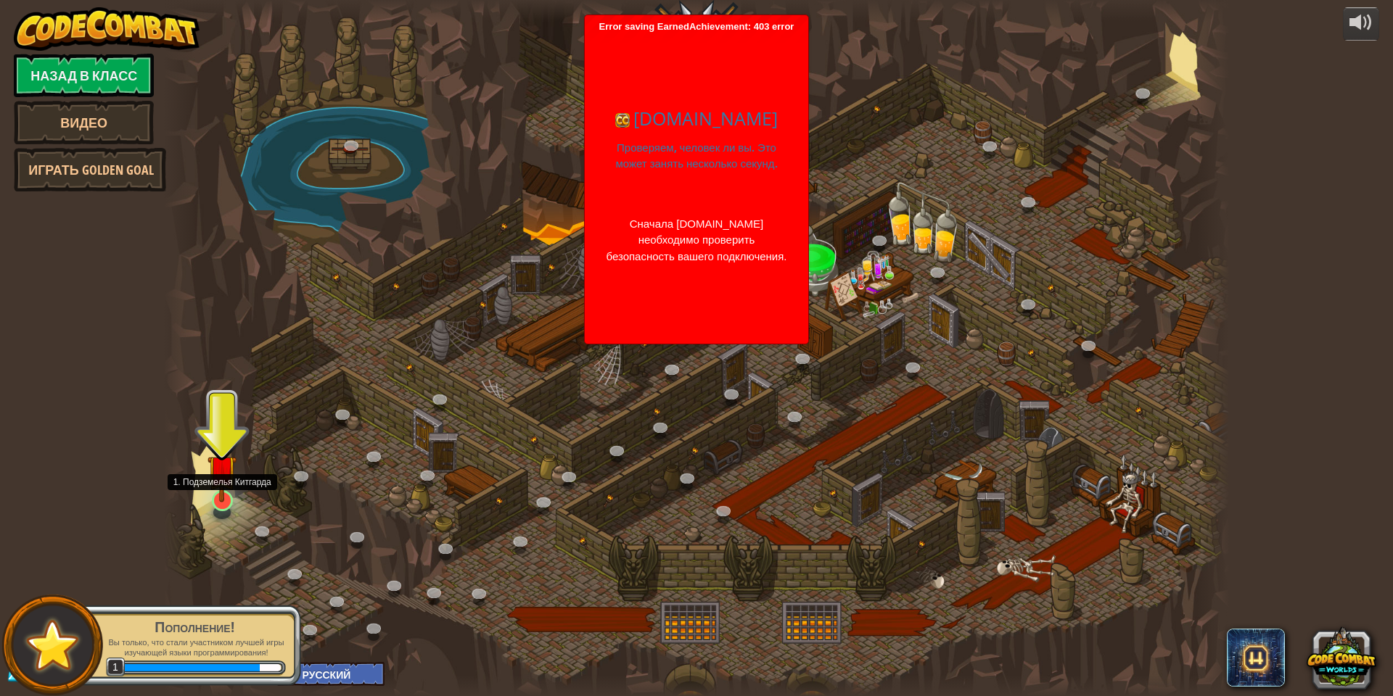
click at [223, 479] on img at bounding box center [221, 470] width 29 height 66
